Goal: Task Accomplishment & Management: Manage account settings

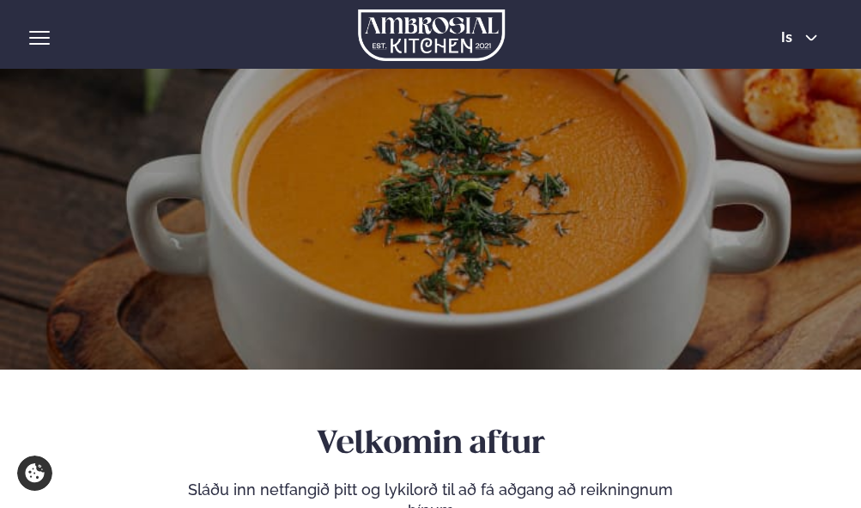
scroll to position [258, 0]
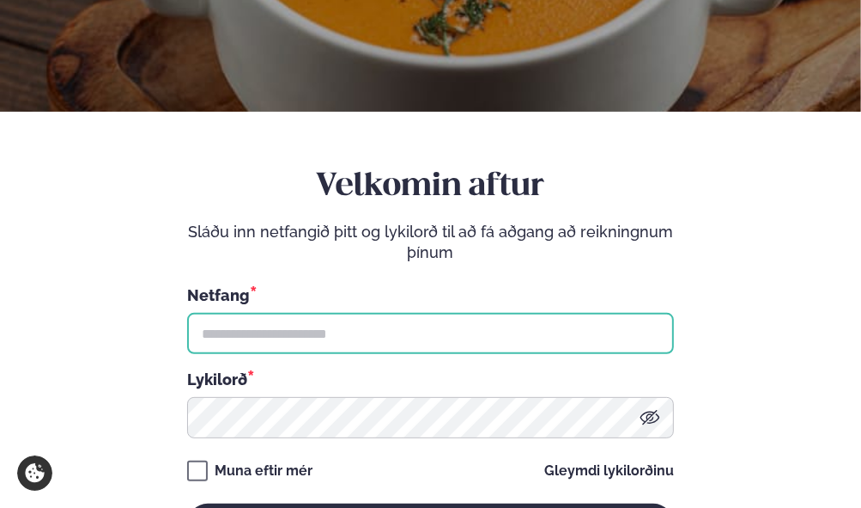
click at [290, 340] on input "text" at bounding box center [430, 333] width 487 height 41
type input "**********"
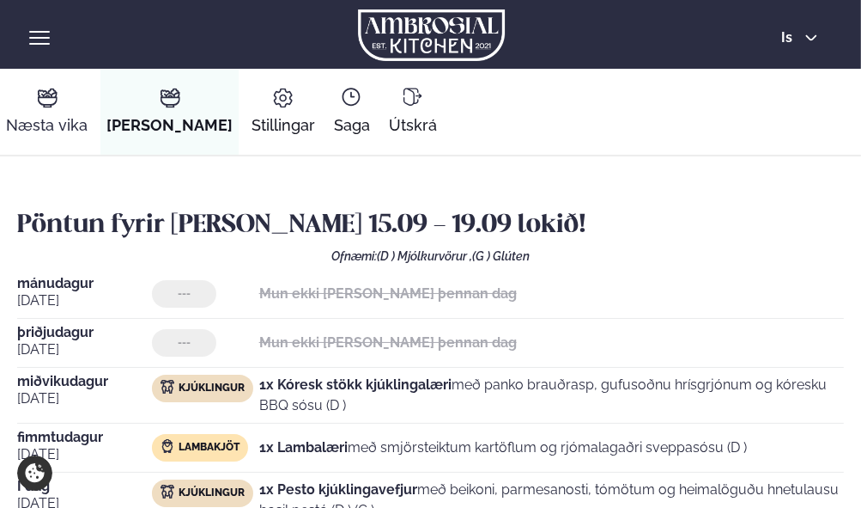
click at [56, 104] on icon at bounding box center [47, 98] width 21 height 21
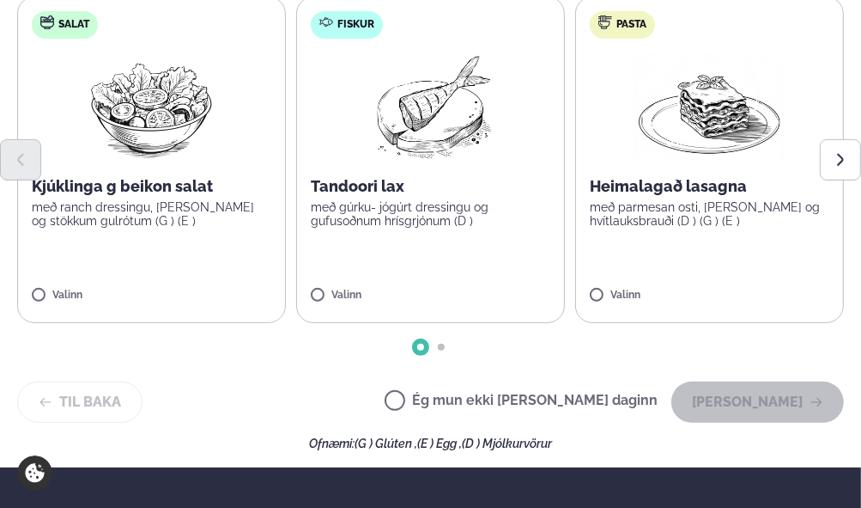
scroll to position [429, 0]
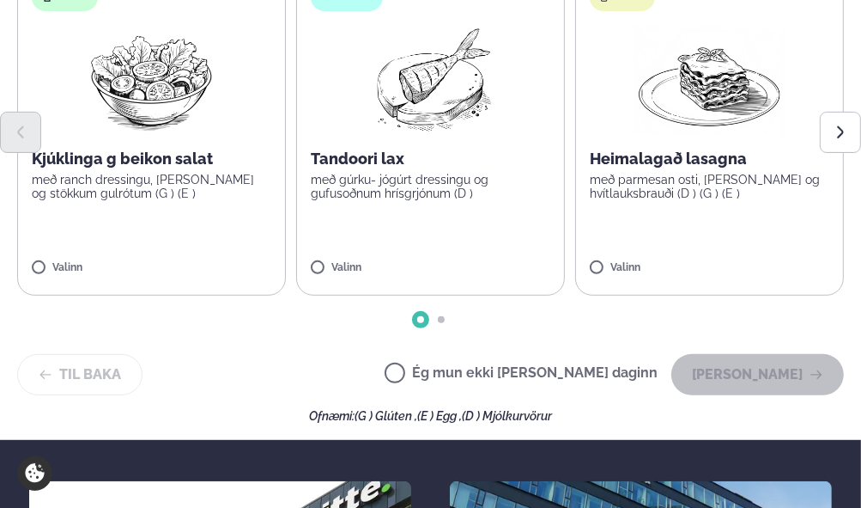
click at [457, 374] on label "Ég mun ekki [PERSON_NAME] daginn" at bounding box center [521, 375] width 273 height 18
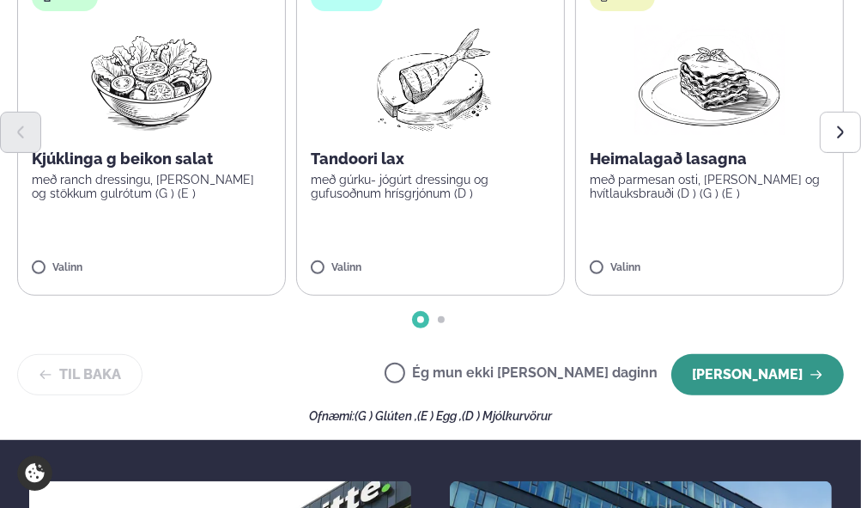
click at [726, 379] on button "[PERSON_NAME]" at bounding box center [758, 374] width 173 height 41
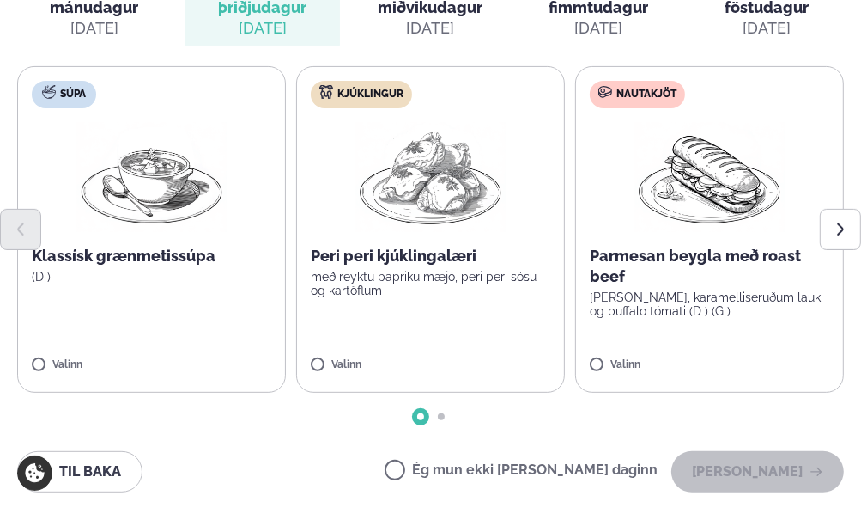
scroll to position [344, 0]
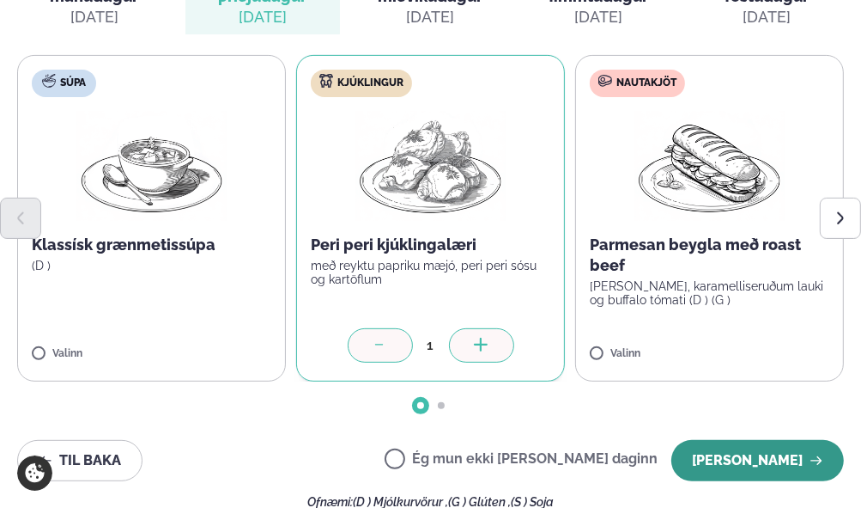
click at [758, 466] on button "[PERSON_NAME]" at bounding box center [758, 460] width 173 height 41
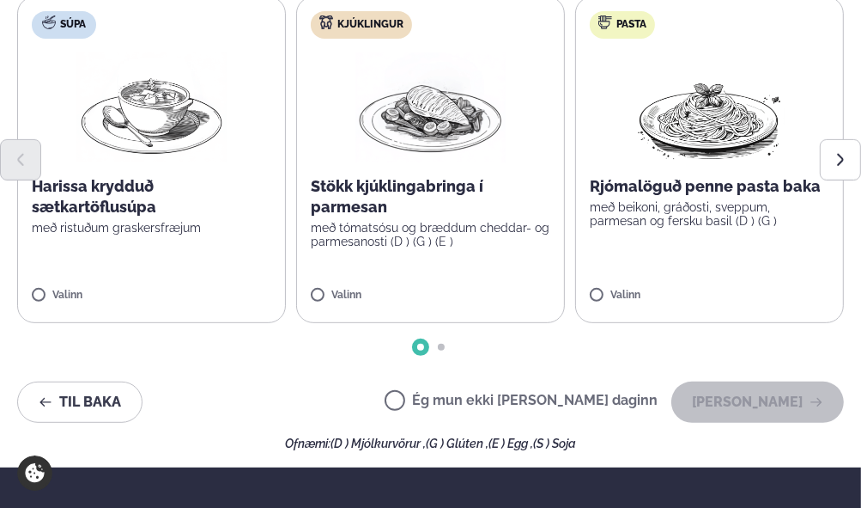
scroll to position [429, 0]
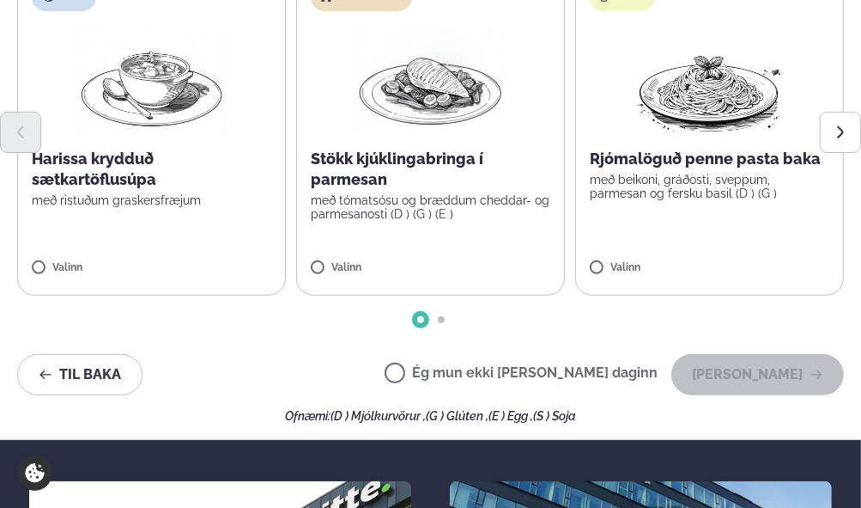
click at [454, 374] on label "Ég mun ekki [PERSON_NAME] daginn" at bounding box center [521, 375] width 273 height 18
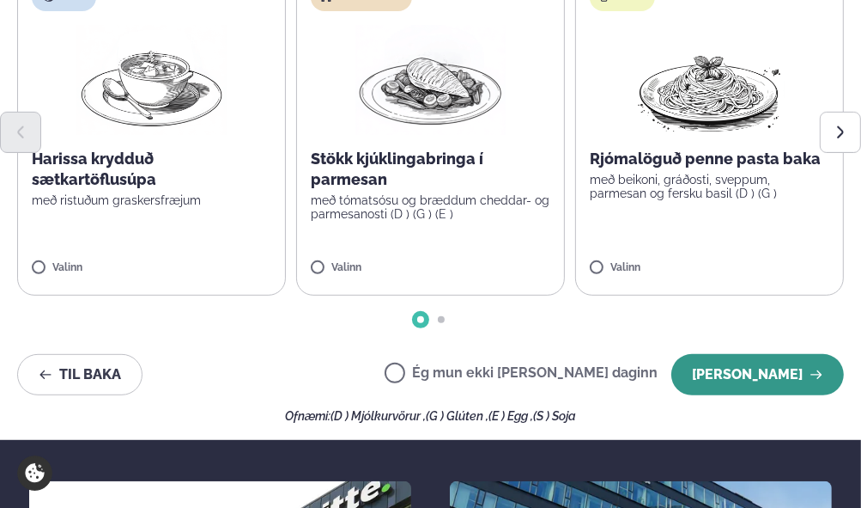
click at [728, 367] on button "[PERSON_NAME]" at bounding box center [758, 374] width 173 height 41
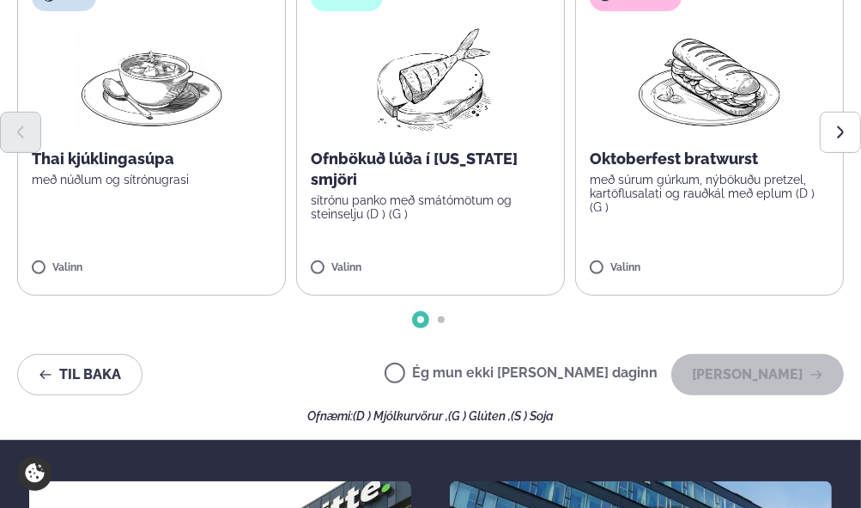
click at [454, 374] on label "Ég mun ekki [PERSON_NAME] daginn" at bounding box center [521, 375] width 273 height 18
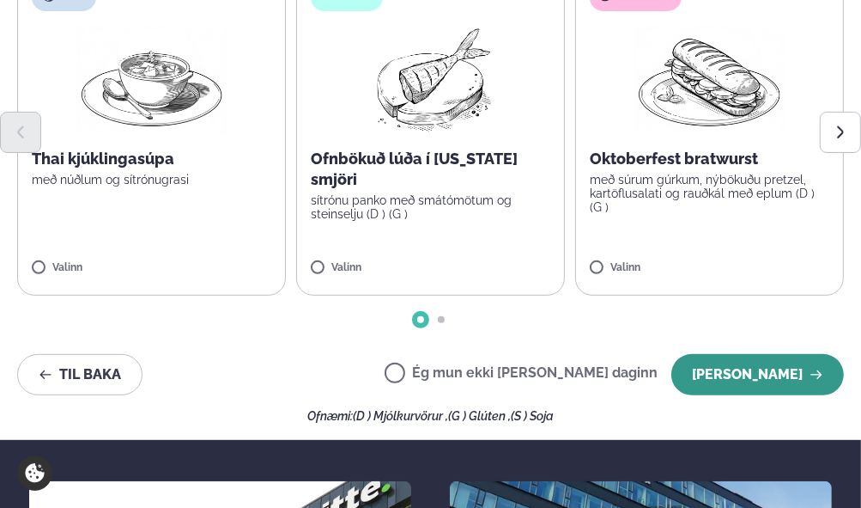
click at [750, 385] on button "[PERSON_NAME]" at bounding box center [758, 374] width 173 height 41
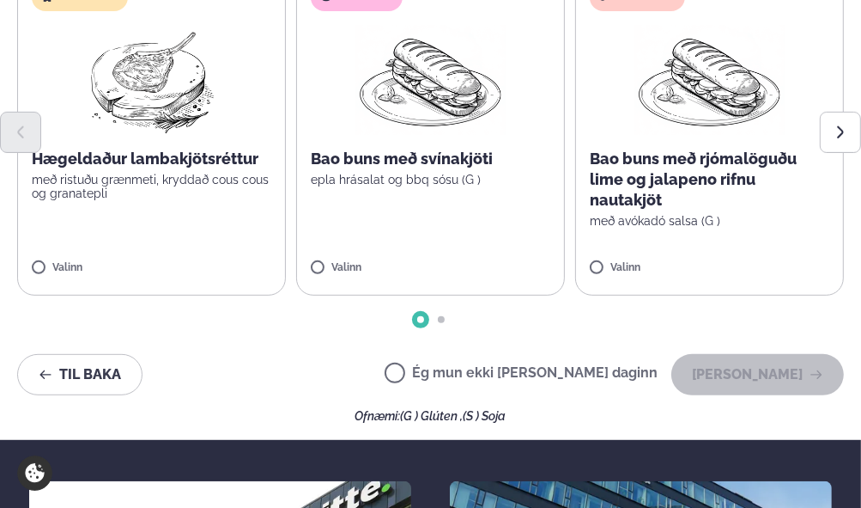
click at [451, 374] on label "Ég mun ekki [PERSON_NAME] daginn" at bounding box center [521, 375] width 273 height 18
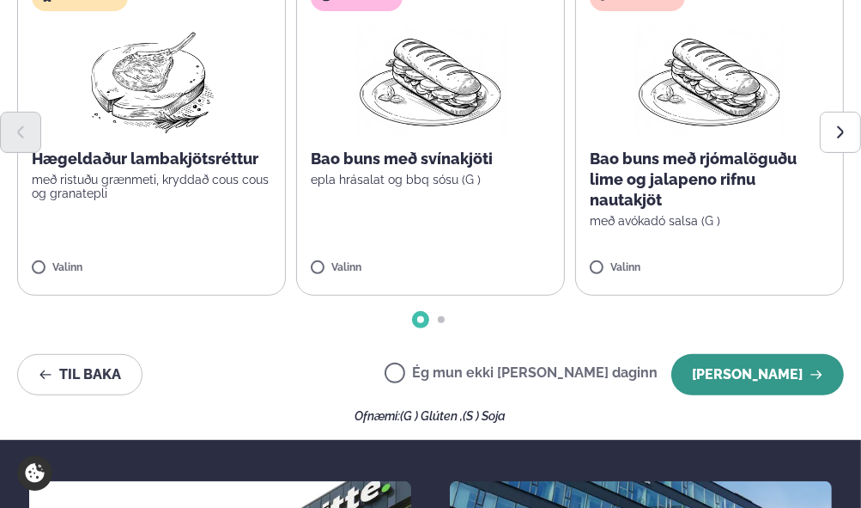
click at [773, 378] on button "[PERSON_NAME]" at bounding box center [758, 374] width 173 height 41
